Goal: Information Seeking & Learning: Understand process/instructions

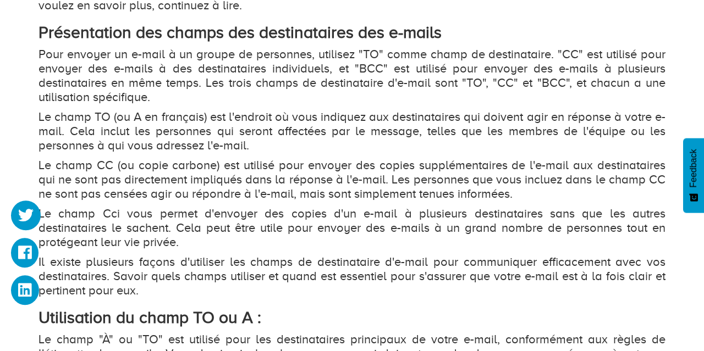
scroll to position [826, 0]
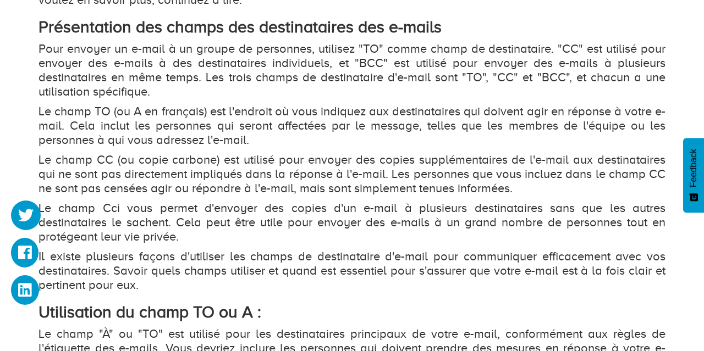
click at [281, 75] on p "Pour envoyer un e-mail à un groupe de personnes, utilisez "TO" comme champ de d…" at bounding box center [351, 70] width 627 height 57
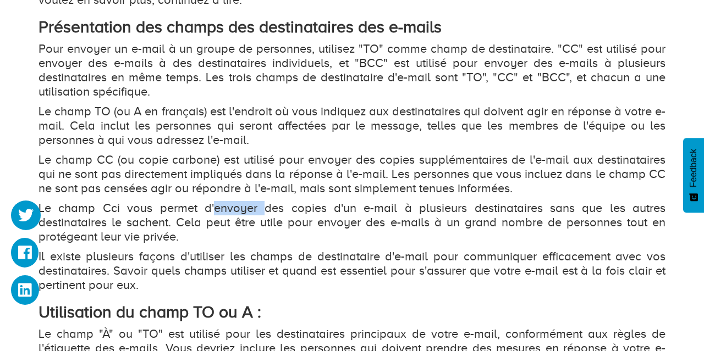
click at [242, 220] on p "Le champ Cci vous permet d'envoyer des copies d'un e-mail à plusieurs destinata…" at bounding box center [351, 222] width 627 height 43
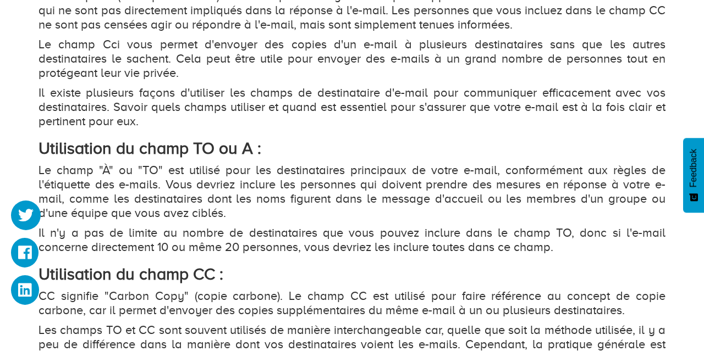
scroll to position [1048, 0]
